Goal: Information Seeking & Learning: Learn about a topic

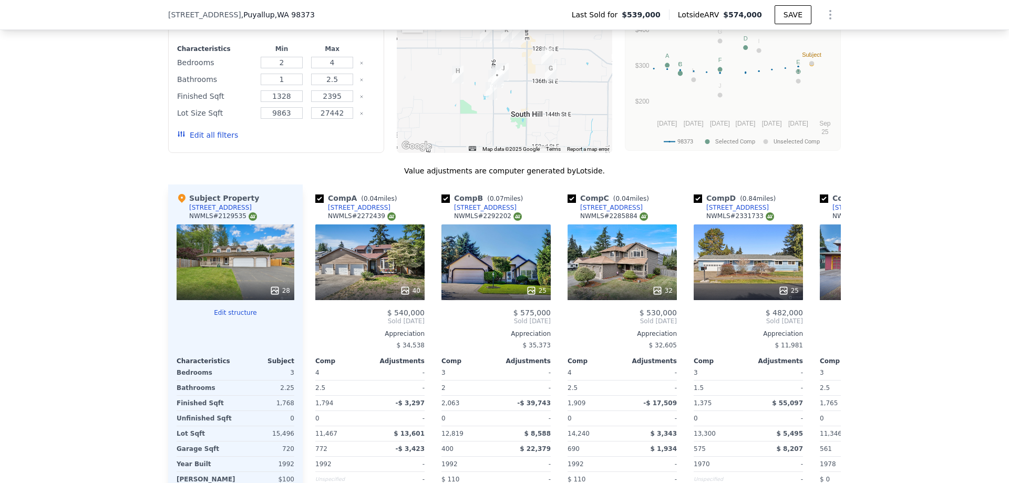
scroll to position [659, 0]
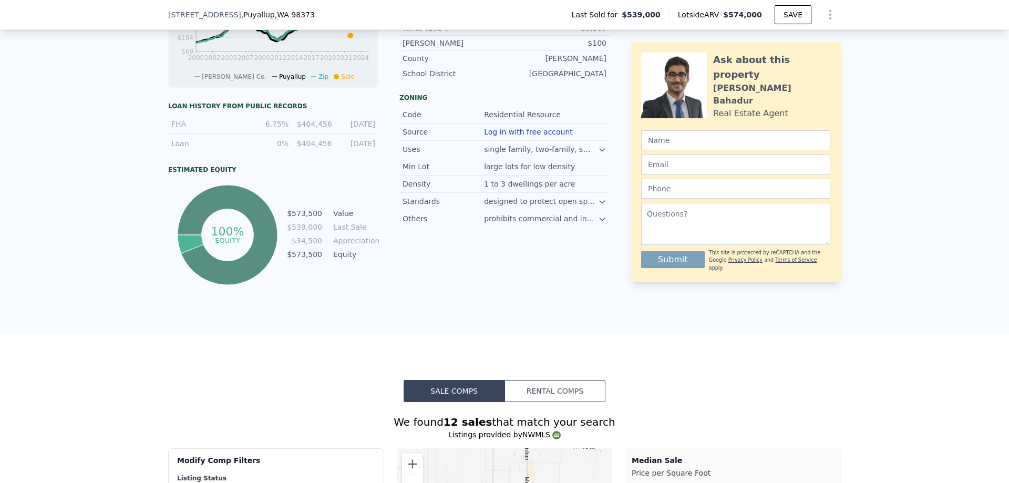
click at [306, 19] on div "[STREET_ADDRESS] Last Sold for $539,000 Lotside ARV $574,000 SAVE" at bounding box center [504, 14] width 673 height 29
click at [282, 18] on span ", WA 98373" at bounding box center [295, 15] width 40 height 8
click at [282, 14] on span ", WA 98373" at bounding box center [295, 15] width 40 height 8
click at [275, 16] on span ", WA 98373" at bounding box center [295, 15] width 40 height 8
click at [275, 15] on span ", WA 98373" at bounding box center [295, 15] width 40 height 8
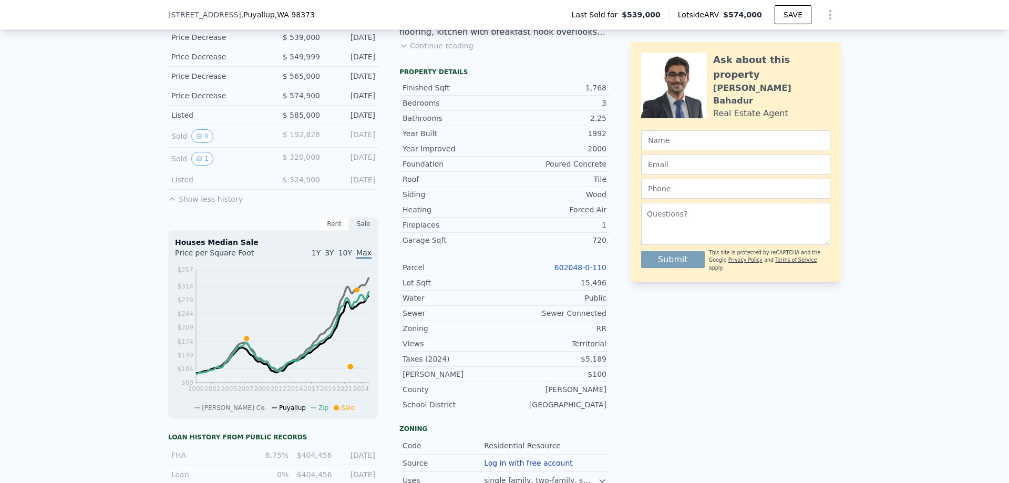
scroll to position [0, 4]
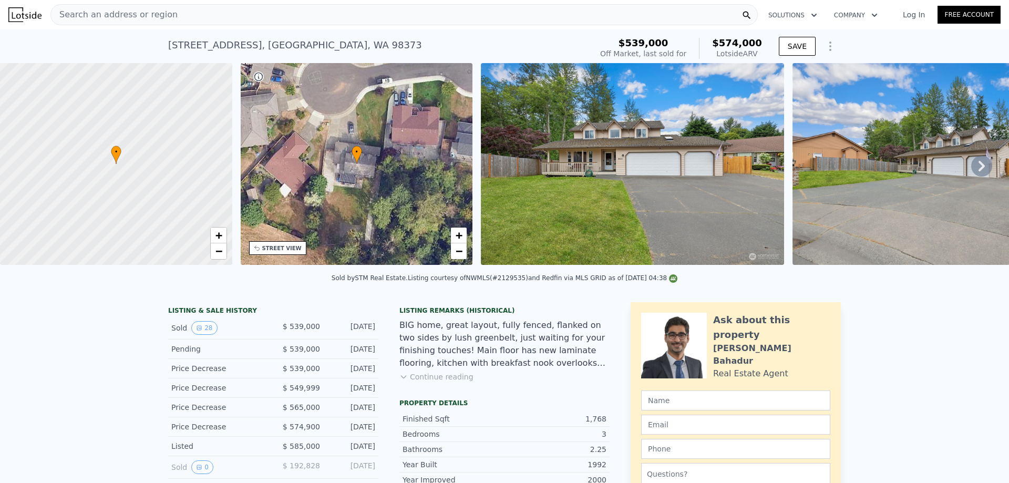
click at [178, 7] on div "Search an address or region" at bounding box center [404, 14] width 708 height 21
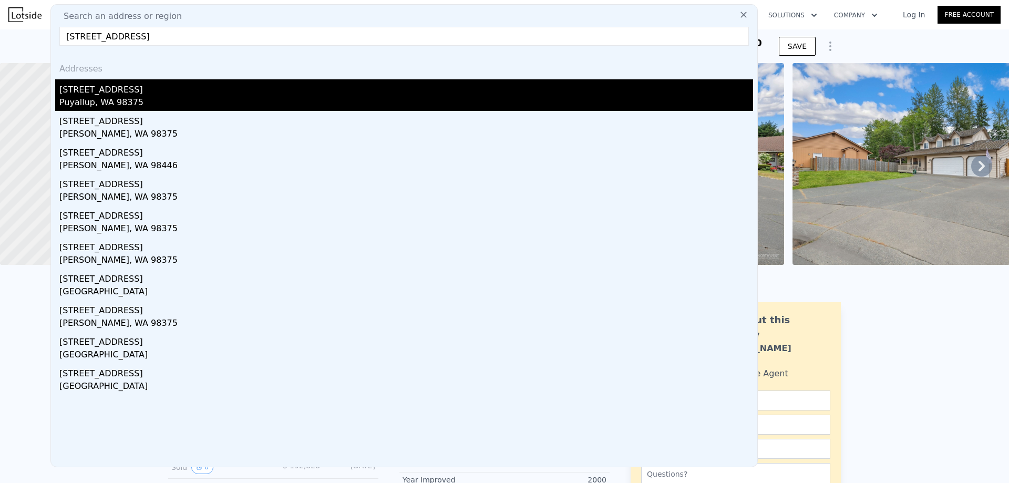
type input "[STREET_ADDRESS]"
click at [77, 85] on div "[STREET_ADDRESS]" at bounding box center [406, 87] width 694 height 17
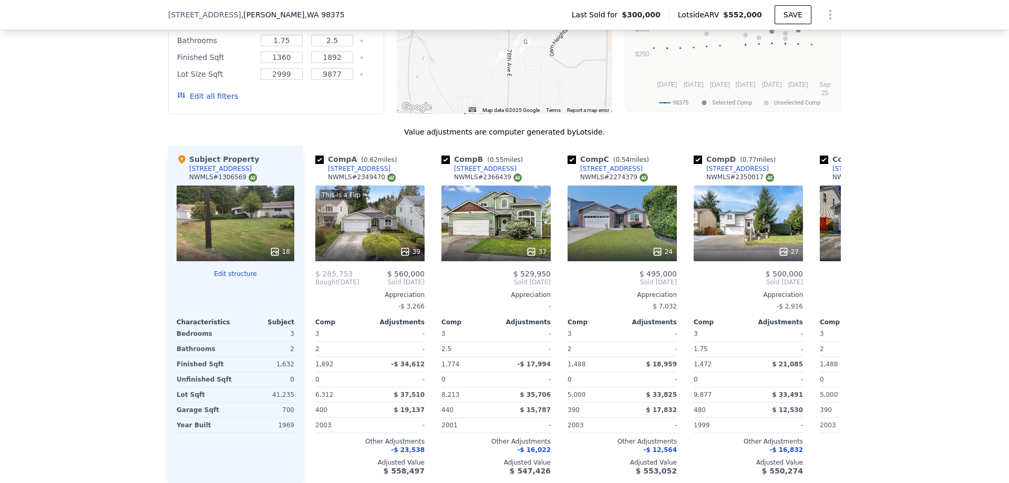
scroll to position [1189, 0]
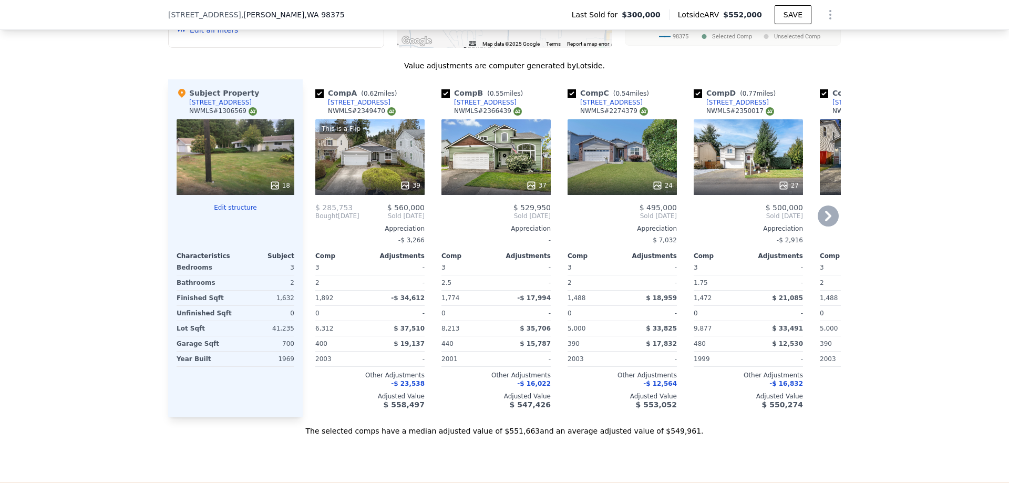
click at [832, 208] on icon at bounding box center [828, 216] width 21 height 21
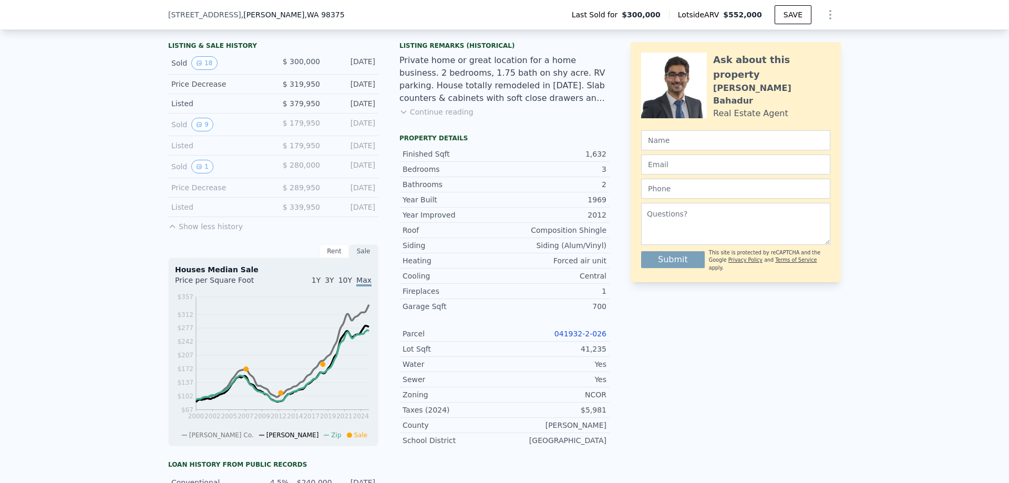
scroll to position [4, 0]
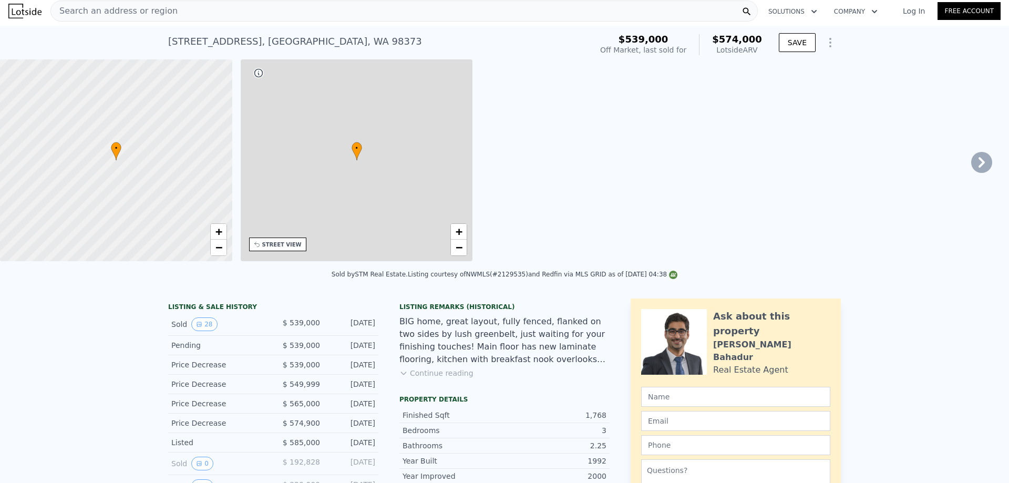
type input "2"
type input "1"
type input "1328"
type input "2395"
type input "9863"
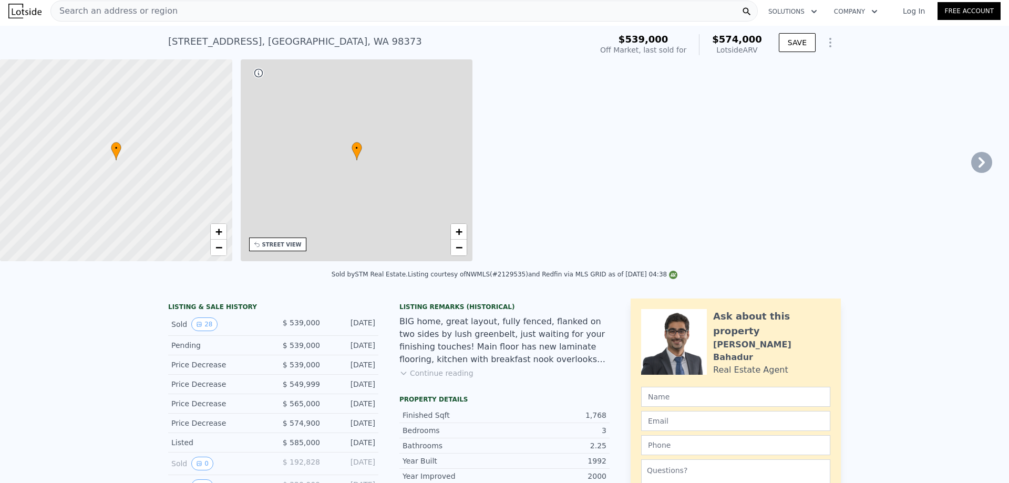
type input "27442"
type input "$ 574,000"
type input "4"
type input "-$ 38,022"
type input "3"
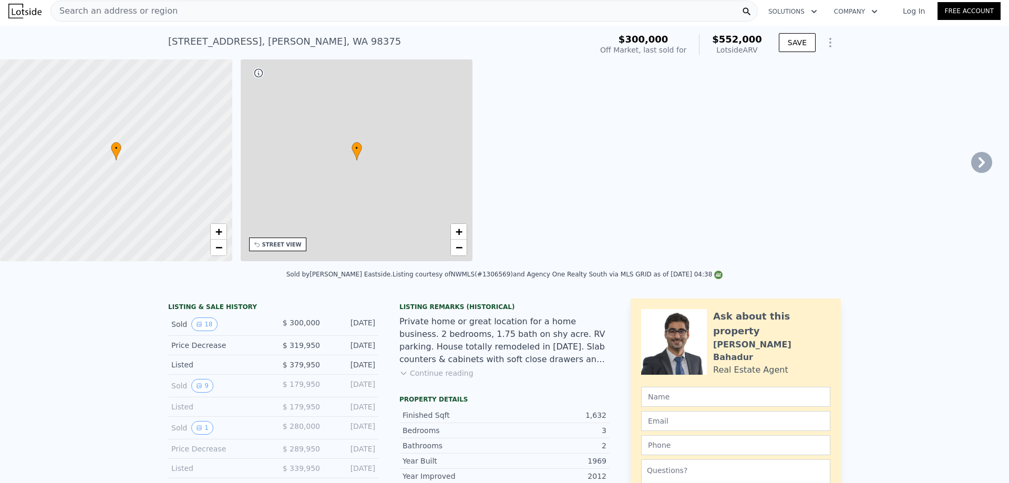
type input "1.75"
type input "1360"
type input "1892"
type input "2999"
type input "9877"
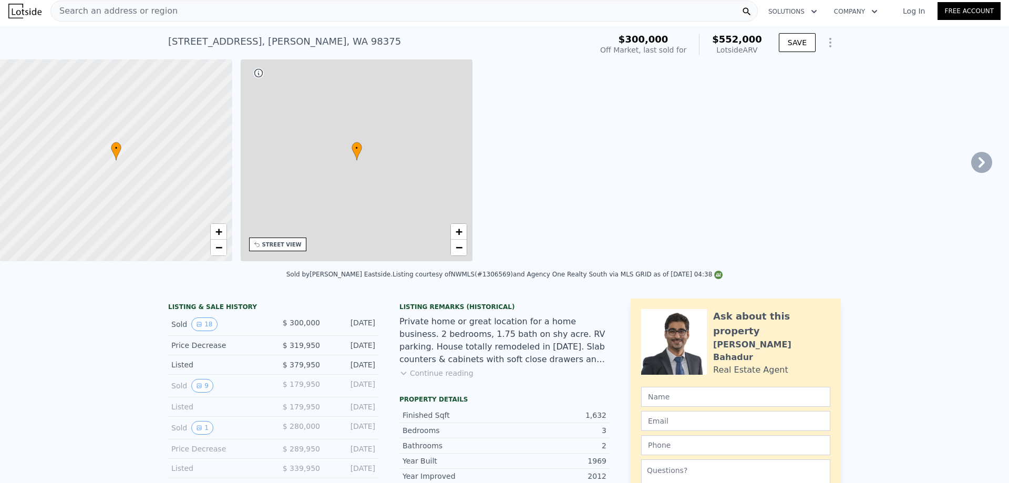
type input "$ 552,000"
type input "5"
type input "$ 189,780"
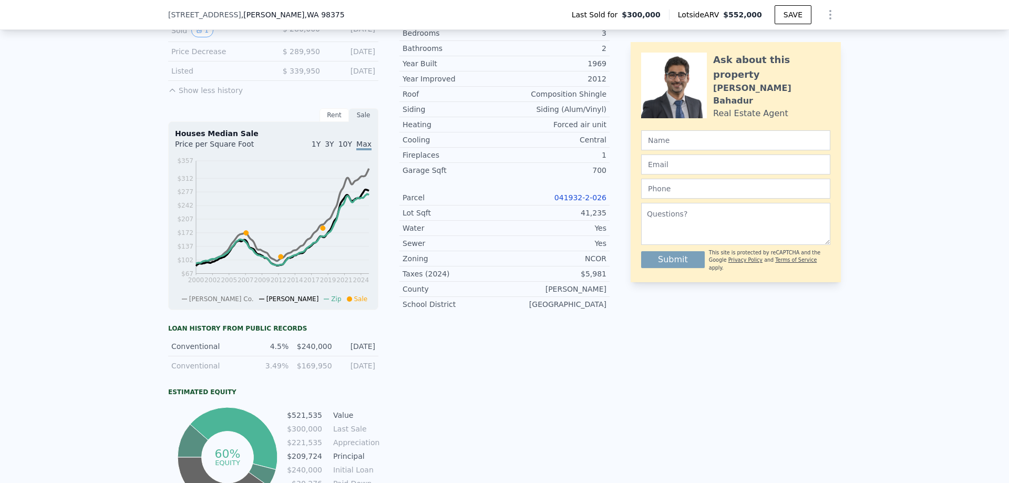
scroll to position [132, 0]
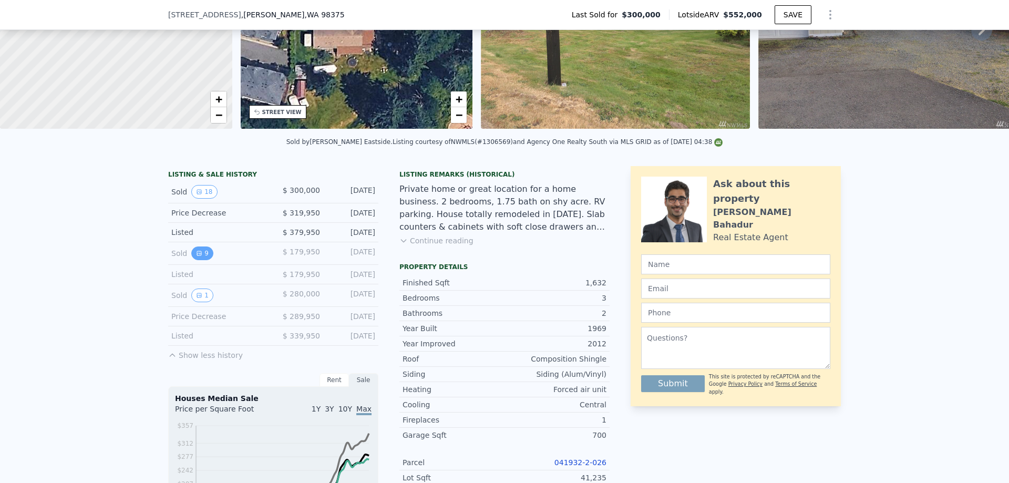
click at [204, 254] on button "9" at bounding box center [202, 254] width 22 height 14
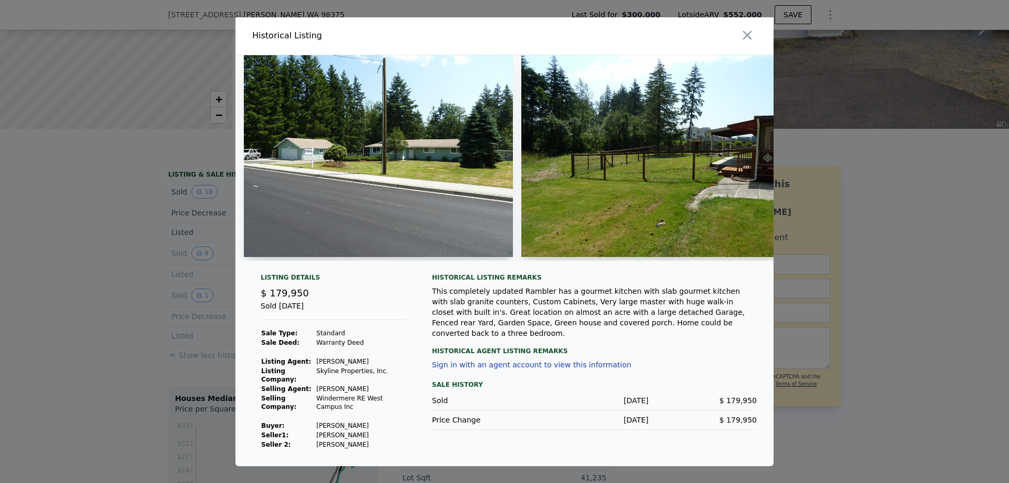
click at [602, 224] on img at bounding box center [655, 156] width 269 height 202
click at [730, 192] on img at bounding box center [655, 156] width 269 height 202
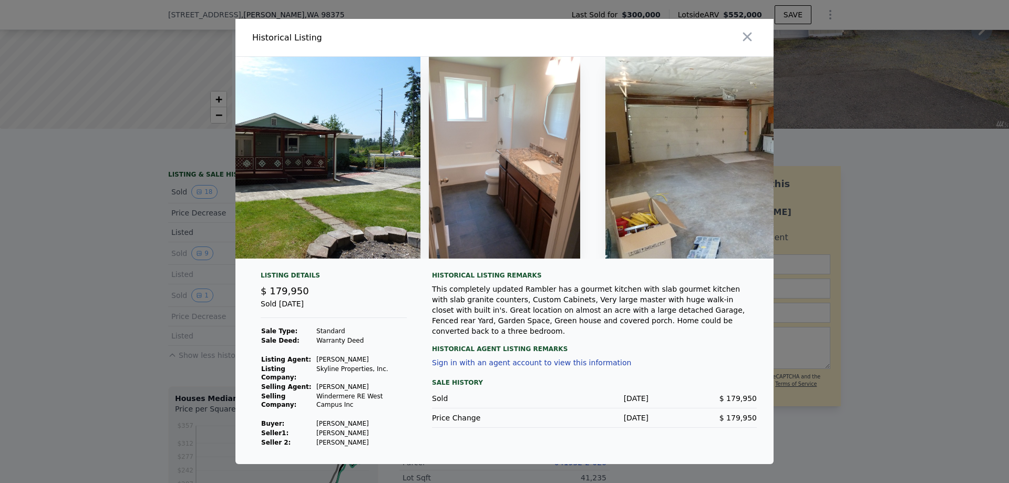
scroll to position [0, 1876]
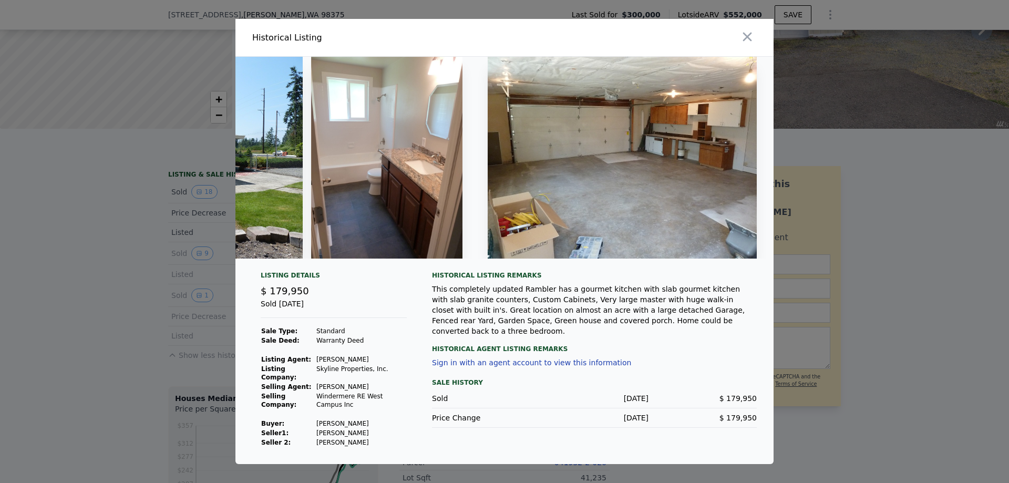
click at [63, 233] on div at bounding box center [504, 241] width 1009 height 483
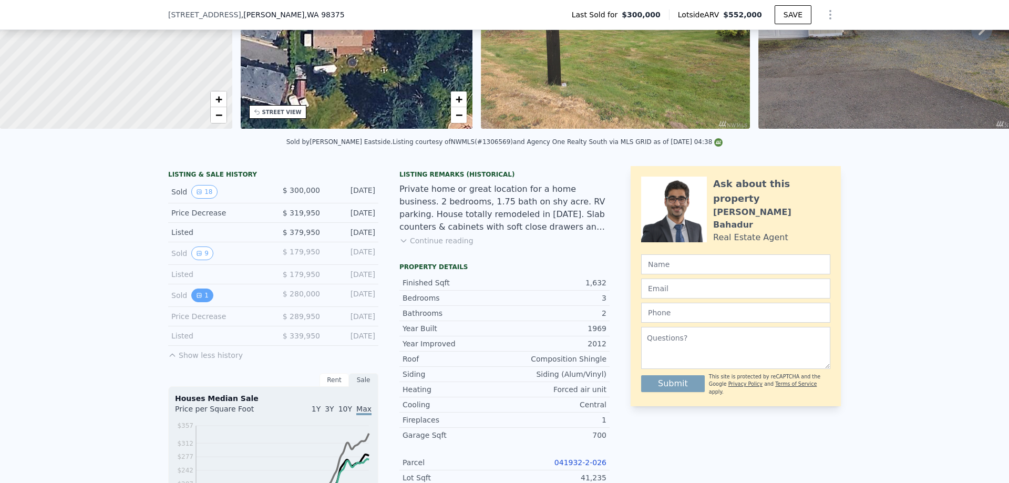
click at [205, 301] on button "1" at bounding box center [202, 296] width 22 height 14
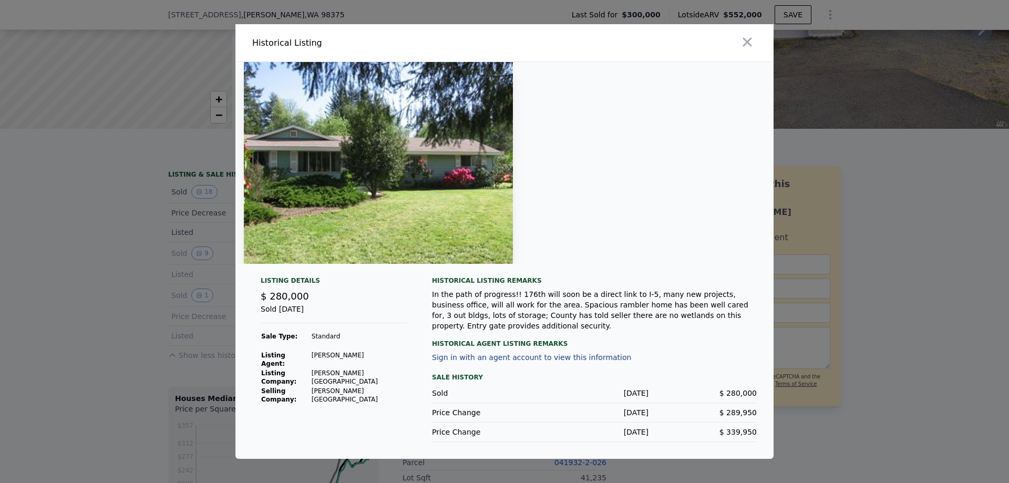
click at [141, 232] on div at bounding box center [504, 241] width 1009 height 483
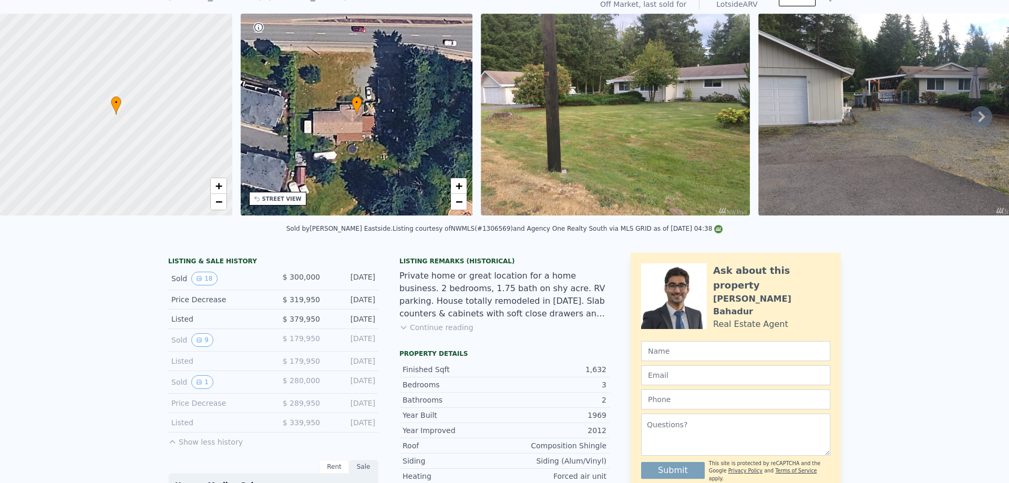
scroll to position [49, 0]
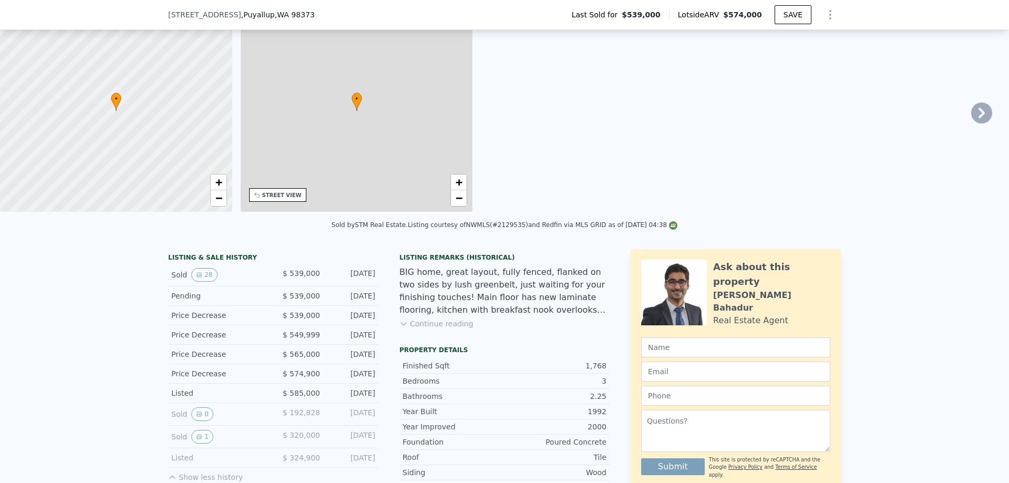
type input "2"
type input "1"
type input "1328"
type input "2395"
type input "9863"
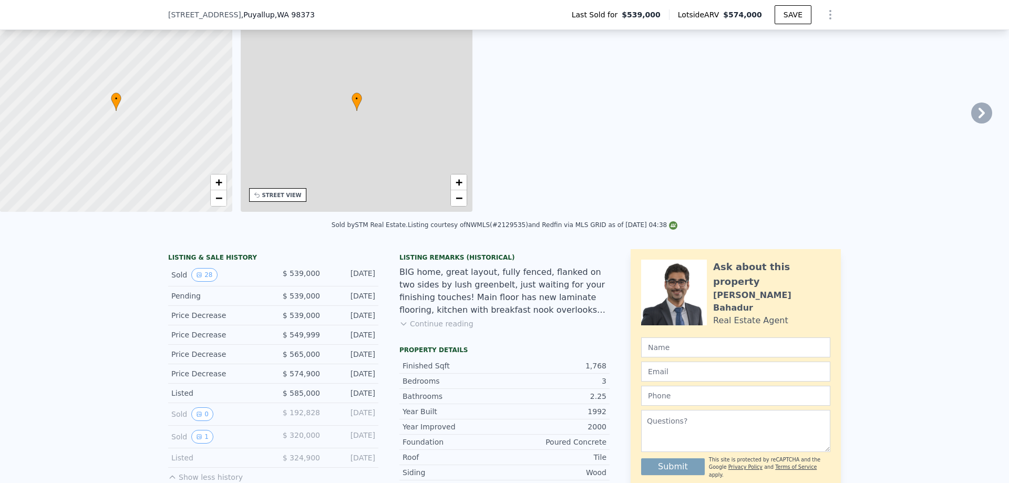
type input "27442"
type input "$ 574,000"
type input "4"
type input "-$ 38,022"
